Goal: Task Accomplishment & Management: Use online tool/utility

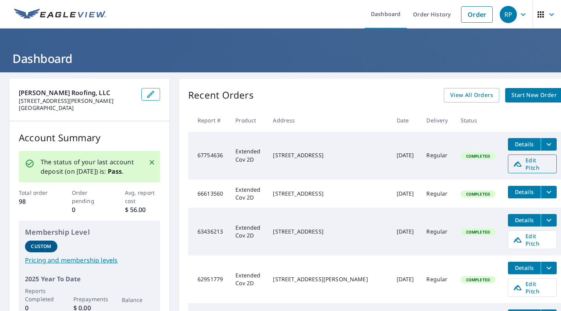
click at [513, 162] on span "Edit Pitch" at bounding box center [532, 163] width 39 height 15
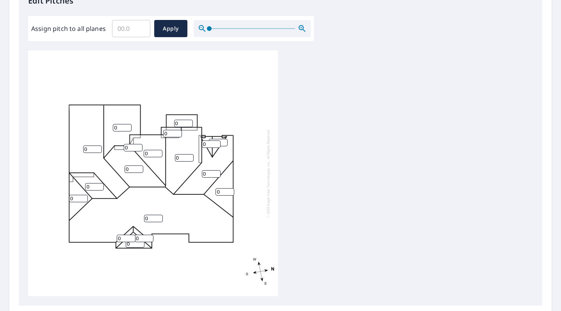
scroll to position [224, 0]
click at [132, 30] on input "Assign pitch to all planes" at bounding box center [131, 29] width 38 height 22
click at [141, 29] on input "0" at bounding box center [131, 29] width 38 height 22
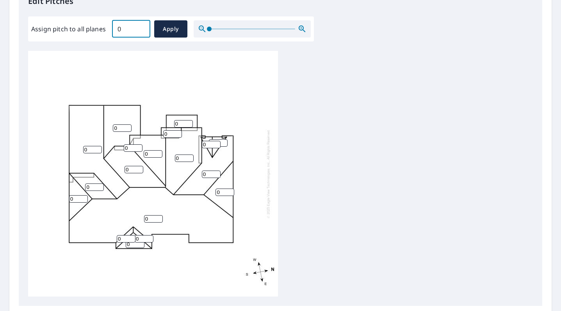
click at [141, 29] on input "0" at bounding box center [131, 29] width 38 height 22
click at [141, 27] on input "0.1" at bounding box center [131, 29] width 38 height 22
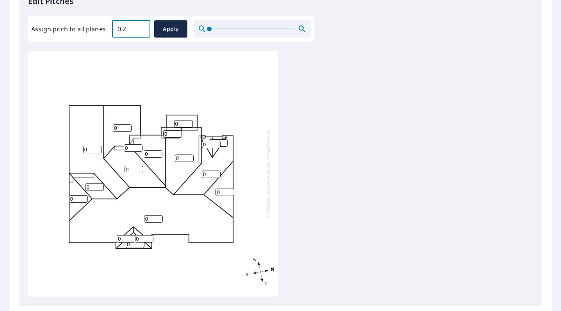
click at [141, 27] on input "0.2" at bounding box center [131, 29] width 38 height 22
click at [141, 27] on input "0.3" at bounding box center [131, 29] width 38 height 22
click at [141, 27] on input "0.4" at bounding box center [131, 29] width 38 height 22
click at [141, 27] on input "0.5" at bounding box center [131, 29] width 38 height 22
click at [141, 27] on input "0.6" at bounding box center [131, 29] width 38 height 22
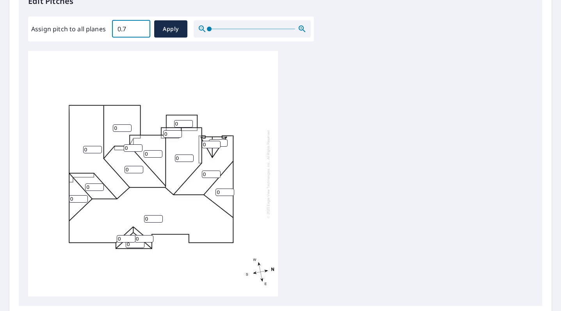
click at [141, 27] on input "0.7" at bounding box center [131, 29] width 38 height 22
click at [141, 27] on input "0.8" at bounding box center [131, 29] width 38 height 22
click at [141, 27] on input "11.2" at bounding box center [131, 29] width 38 height 22
click at [141, 27] on input "11.3" at bounding box center [131, 29] width 38 height 22
click at [141, 27] on input "11.4" at bounding box center [131, 29] width 38 height 22
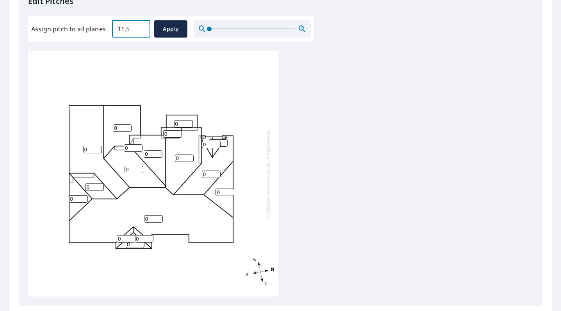
click at [141, 27] on input "11.5" at bounding box center [131, 29] width 38 height 22
click at [141, 27] on input "11.6" at bounding box center [131, 29] width 38 height 22
click at [141, 27] on input "11.7" at bounding box center [131, 29] width 38 height 22
click at [141, 27] on input "11.8" at bounding box center [131, 29] width 38 height 22
click at [141, 27] on input "11.9" at bounding box center [131, 29] width 38 height 22
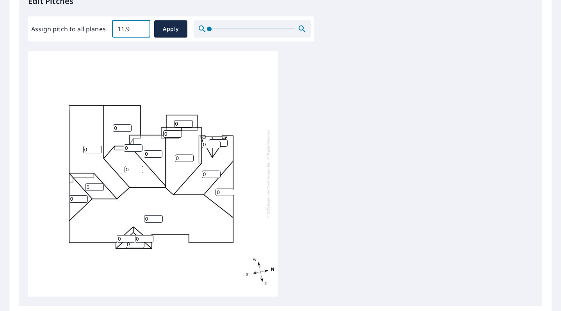
type input "12"
click at [141, 27] on input "12" at bounding box center [131, 29] width 38 height 22
click at [166, 25] on span "Apply" at bounding box center [171, 29] width 21 height 10
type input "12"
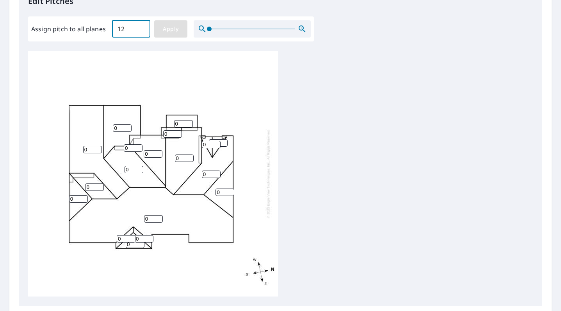
type input "12"
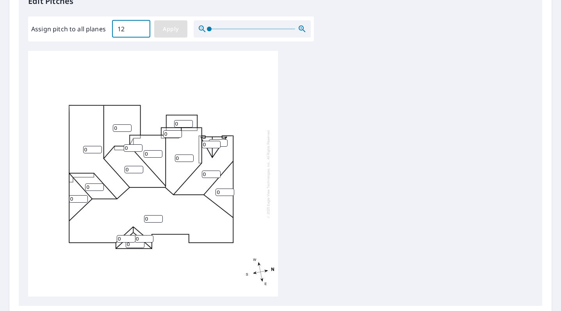
type input "12"
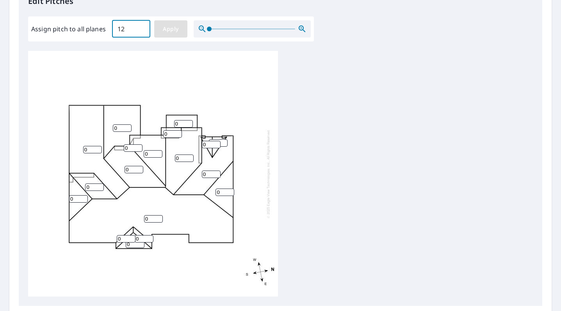
type input "12"
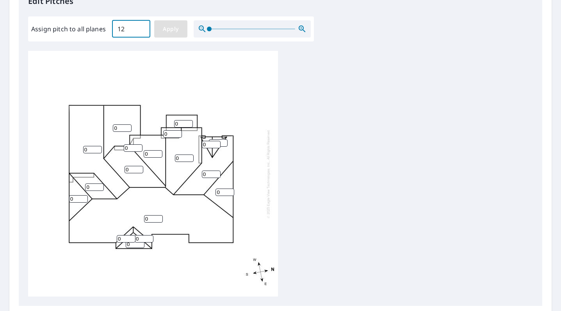
type input "12"
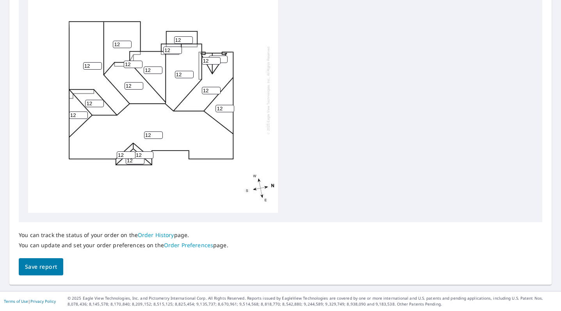
scroll to position [307, 0]
click at [45, 266] on span "Save report" at bounding box center [41, 267] width 32 height 10
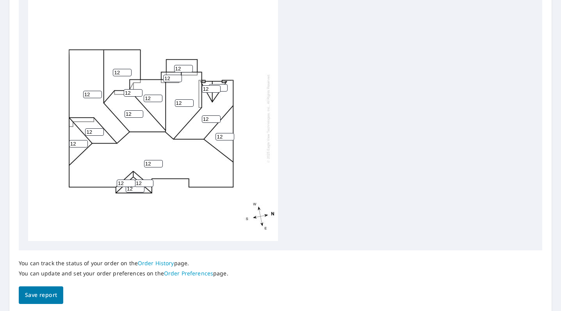
scroll to position [0, 0]
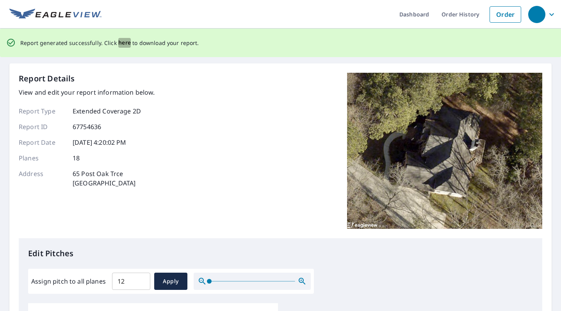
click at [122, 44] on span "here" at bounding box center [124, 43] width 13 height 10
